Goal: Navigation & Orientation: Find specific page/section

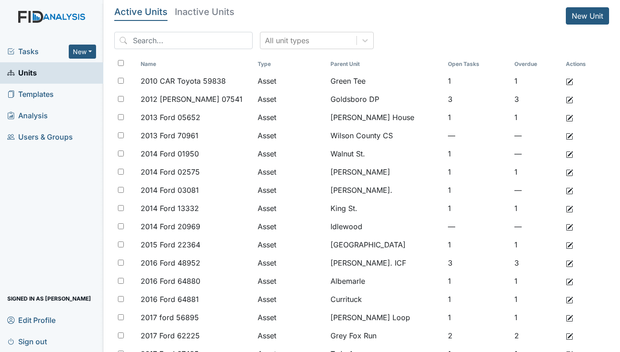
click at [23, 48] on span "Tasks" at bounding box center [37, 51] width 61 height 11
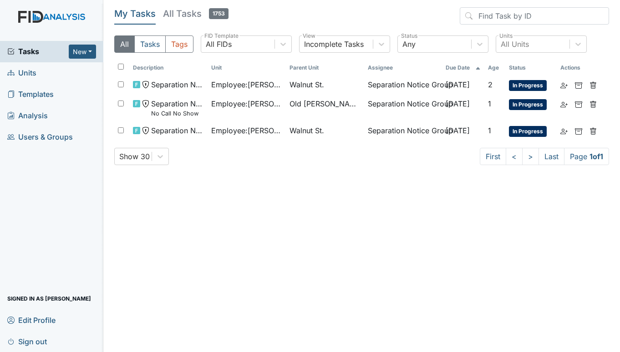
click at [26, 68] on span "Units" at bounding box center [21, 73] width 29 height 14
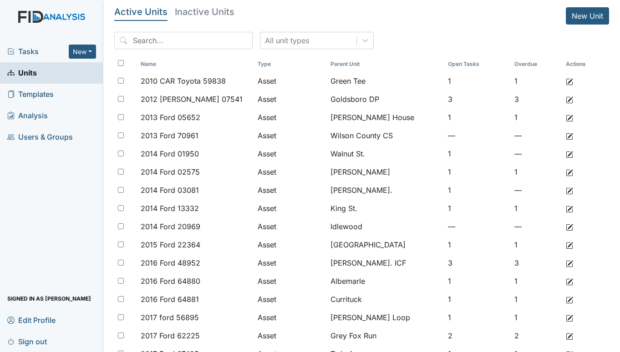
click at [38, 49] on span "Tasks" at bounding box center [37, 51] width 61 height 11
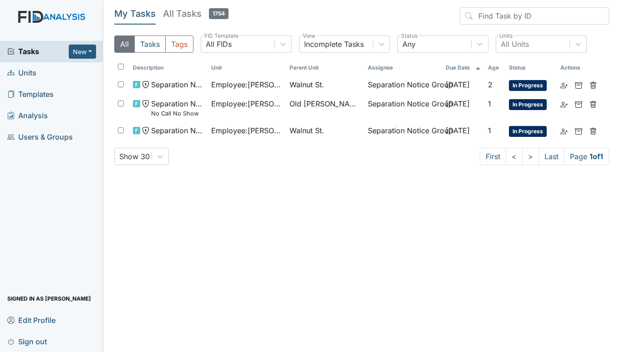
click at [27, 71] on span "Units" at bounding box center [21, 73] width 29 height 14
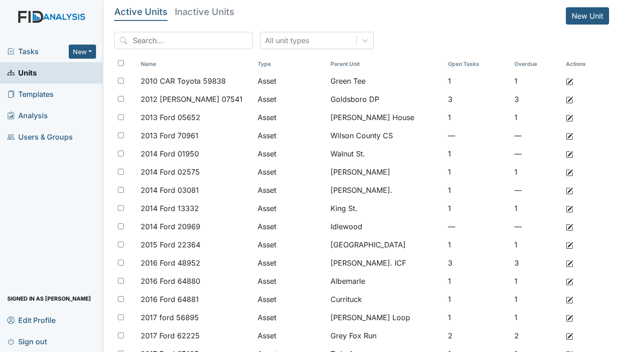
click at [29, 51] on span "Tasks" at bounding box center [37, 51] width 61 height 11
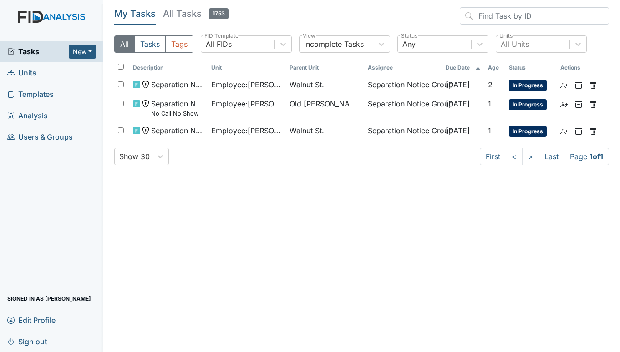
click at [28, 74] on span "Units" at bounding box center [21, 73] width 29 height 14
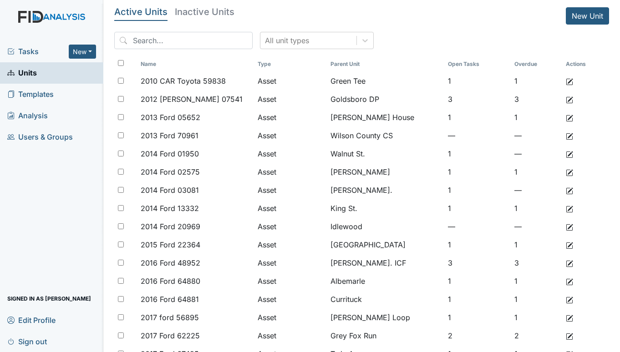
click at [35, 52] on span "Tasks" at bounding box center [37, 51] width 61 height 11
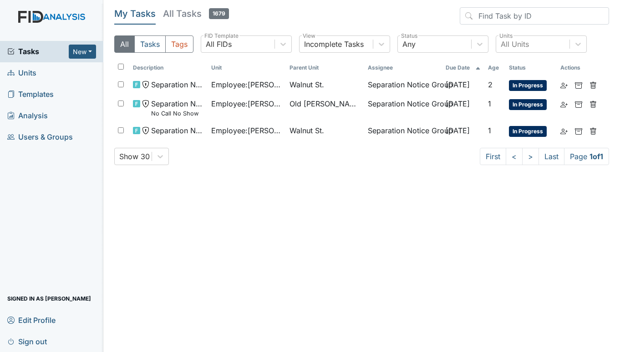
click at [31, 72] on span "Units" at bounding box center [21, 73] width 29 height 14
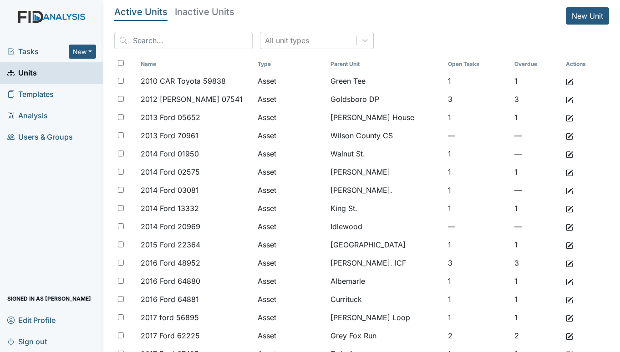
click at [608, 339] on main "Active Units Inactive Units New Unit All unit types Name Type Parent Unit Open …" at bounding box center [361, 176] width 517 height 352
click at [477, 347] on td "1" at bounding box center [477, 354] width 66 height 18
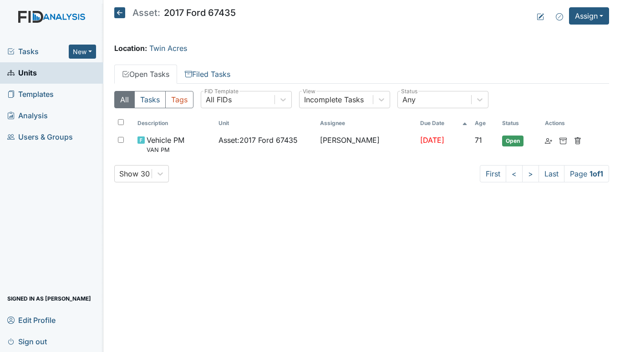
click at [496, 346] on main "Asset: 2017 Ford 67435 Assign Assign Form Assign Inspection Assign Document Ass…" at bounding box center [361, 176] width 517 height 352
click at [31, 46] on span "Tasks" at bounding box center [37, 51] width 61 height 11
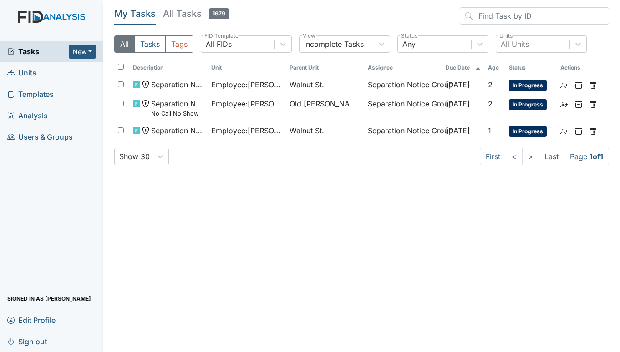
click at [277, 342] on main "My Tasks All Tasks 1679 All Tasks Tags All FIDs FID Template Incomplete Tasks V…" at bounding box center [361, 176] width 517 height 352
click at [29, 72] on span "Units" at bounding box center [21, 73] width 29 height 14
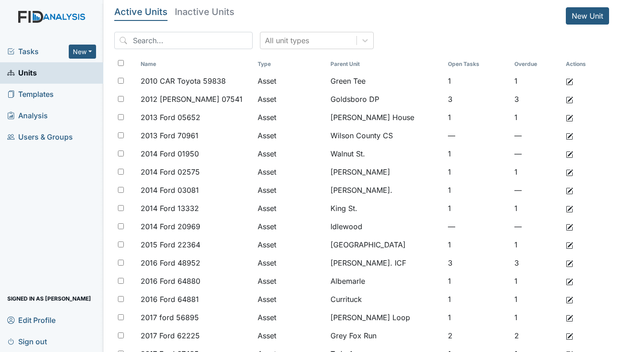
click at [24, 51] on span "Tasks" at bounding box center [37, 51] width 61 height 11
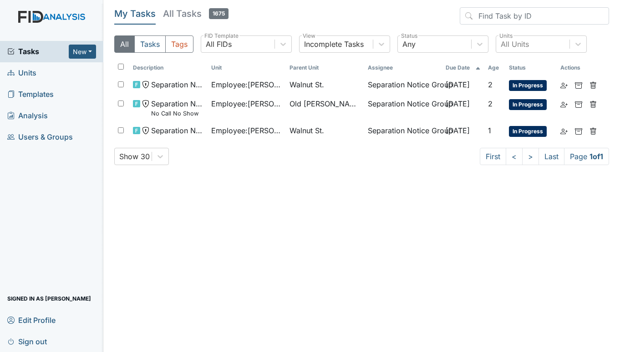
click at [19, 71] on span "Units" at bounding box center [21, 73] width 29 height 14
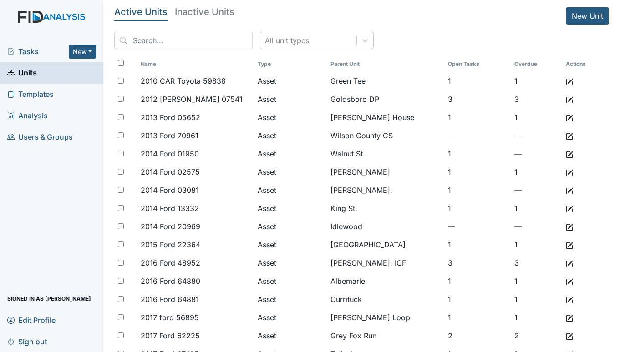
click at [38, 52] on span "Tasks" at bounding box center [37, 51] width 61 height 11
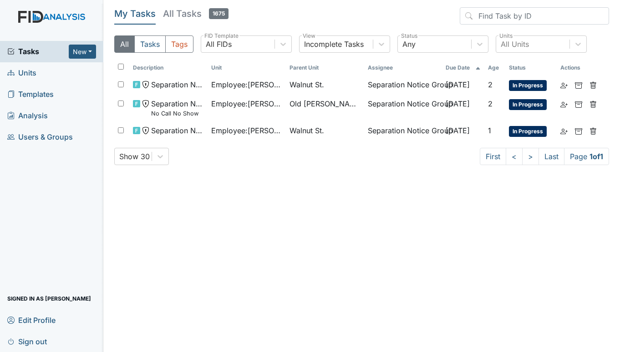
click at [23, 72] on span "Units" at bounding box center [21, 73] width 29 height 14
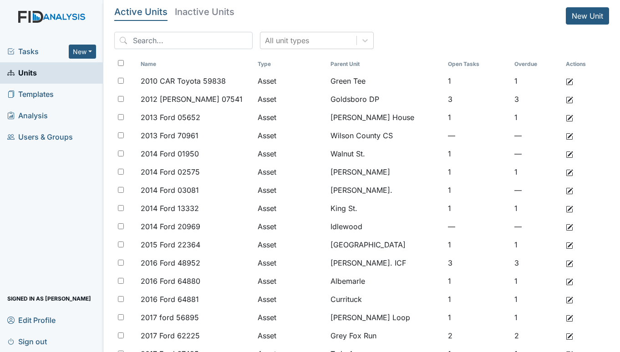
click at [28, 45] on div "Tasks New Form Inspection Document Bundle" at bounding box center [51, 51] width 103 height 21
click at [28, 50] on span "Tasks" at bounding box center [37, 51] width 61 height 11
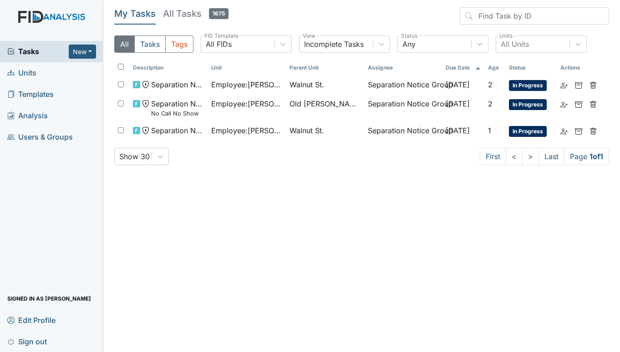
click at [25, 73] on span "Units" at bounding box center [21, 73] width 29 height 14
